Goal: Transaction & Acquisition: Purchase product/service

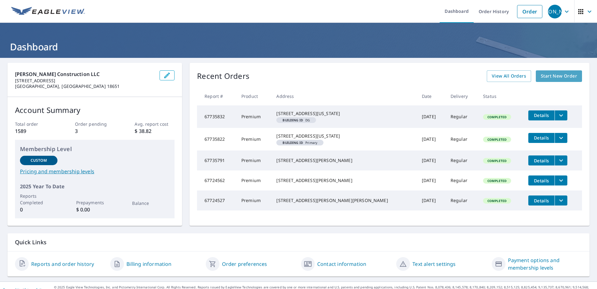
click at [545, 75] on span "Start New Order" at bounding box center [559, 76] width 36 height 8
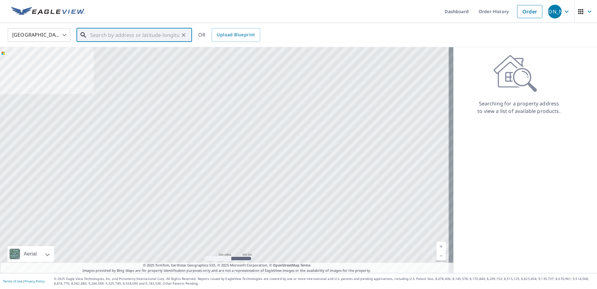
paste input "[STREET_ADDRESS]"
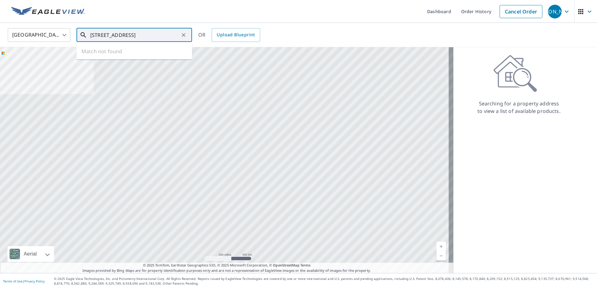
scroll to position [0, 3]
type input "[STREET_ADDRESS]"
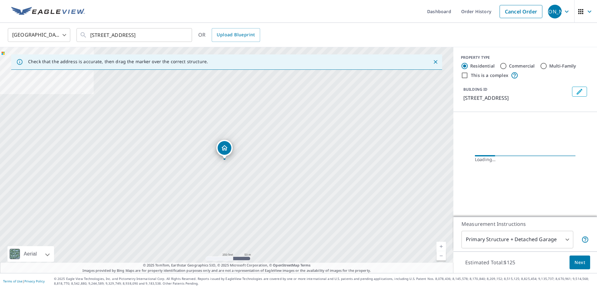
scroll to position [0, 0]
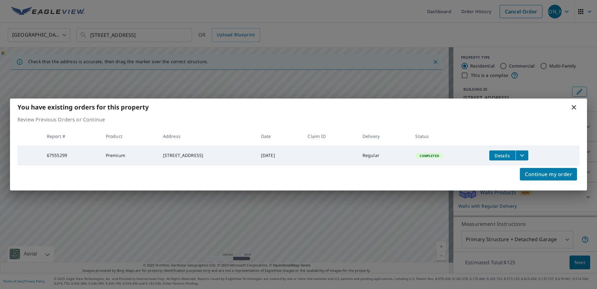
click at [462, 124] on div "Review Previous Orders or Continue Report # Product Address Date Claim ID Deliv…" at bounding box center [298, 141] width 577 height 50
click at [534, 176] on span "Continue my order" at bounding box center [548, 174] width 47 height 9
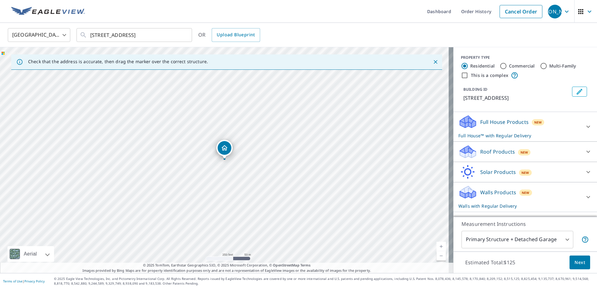
click at [437, 245] on link "Current Level 17, Zoom In" at bounding box center [441, 245] width 9 height 9
click at [470, 121] on icon at bounding box center [468, 120] width 16 height 8
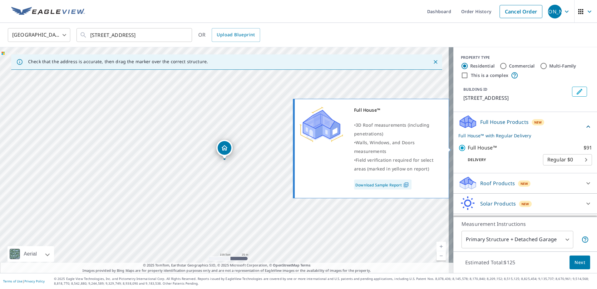
click at [459, 148] on input "Full House™ $91" at bounding box center [463, 147] width 9 height 7
checkbox input "false"
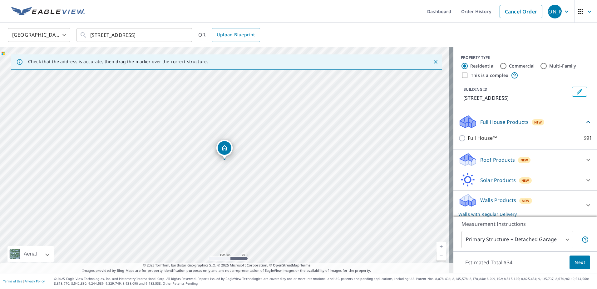
click at [462, 161] on icon at bounding box center [468, 157] width 16 height 8
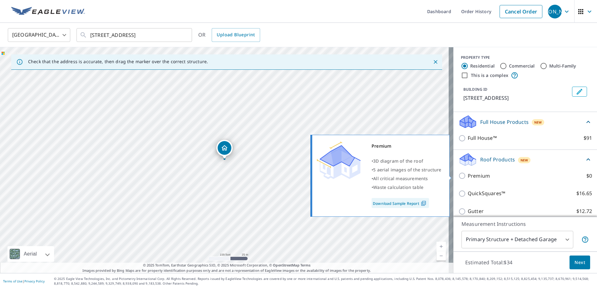
click at [459, 175] on input "Premium $0" at bounding box center [463, 175] width 9 height 7
checkbox input "true"
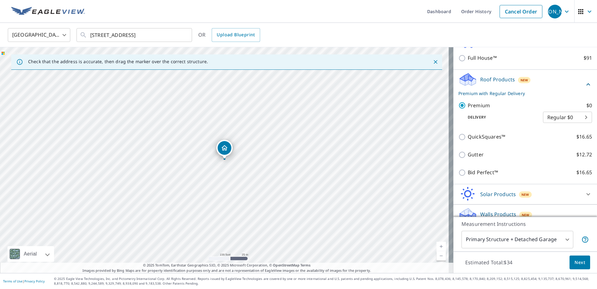
scroll to position [97, 0]
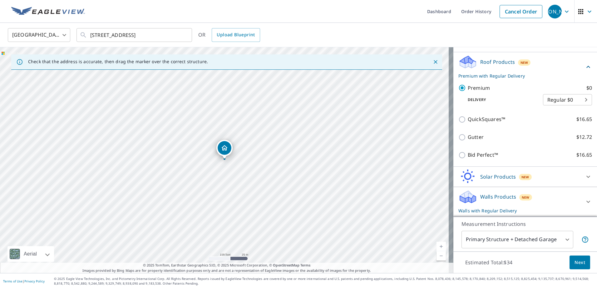
click at [467, 198] on icon at bounding box center [468, 198] width 16 height 7
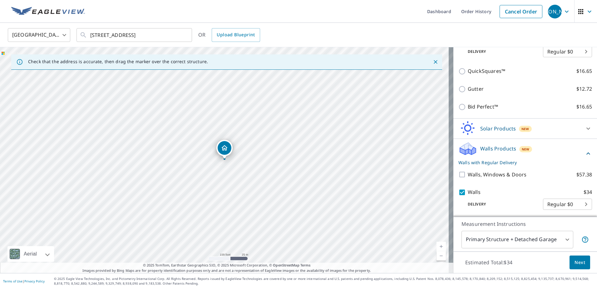
scroll to position [146, 0]
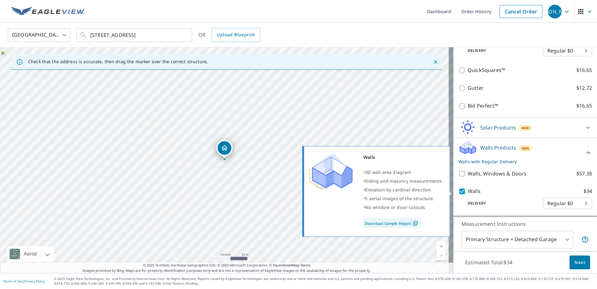
click at [459, 192] on input "Walls $34" at bounding box center [463, 190] width 9 height 7
checkbox input "false"
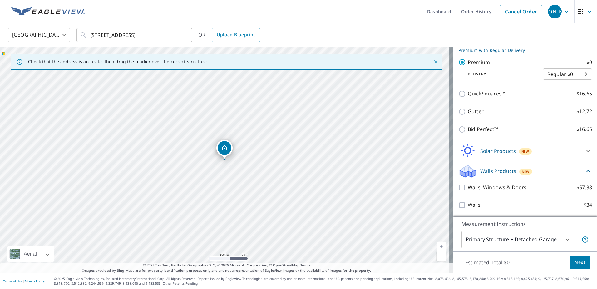
scroll to position [123, 0]
click at [577, 261] on span "Next" at bounding box center [580, 262] width 11 height 8
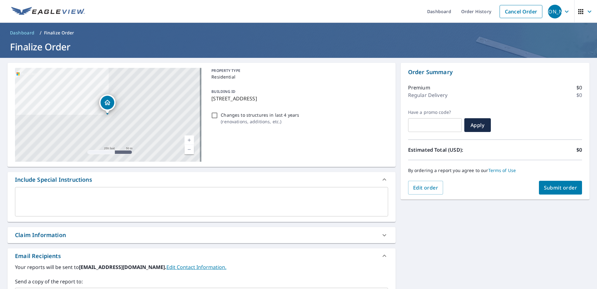
click at [554, 187] on span "Submit order" at bounding box center [560, 187] width 33 height 7
